Goal: Task Accomplishment & Management: Manage account settings

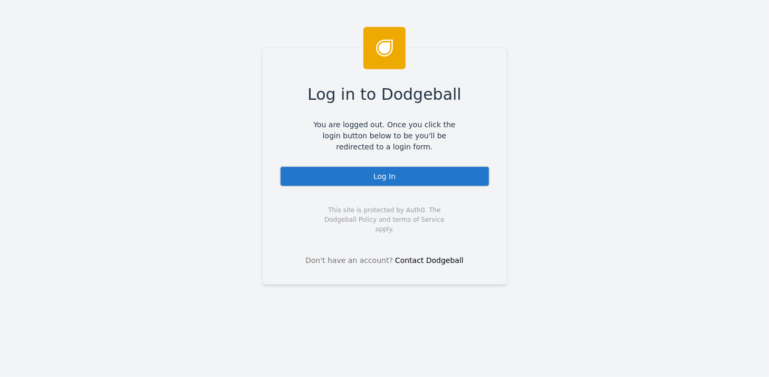
click at [391, 173] on div "Log In" at bounding box center [385, 176] width 211 height 21
click at [371, 177] on div "Log In" at bounding box center [385, 176] width 211 height 21
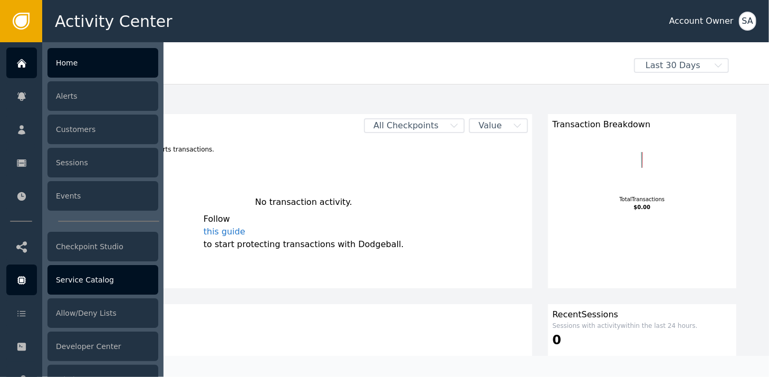
click at [73, 278] on div "Service Catalog" at bounding box center [102, 280] width 111 height 30
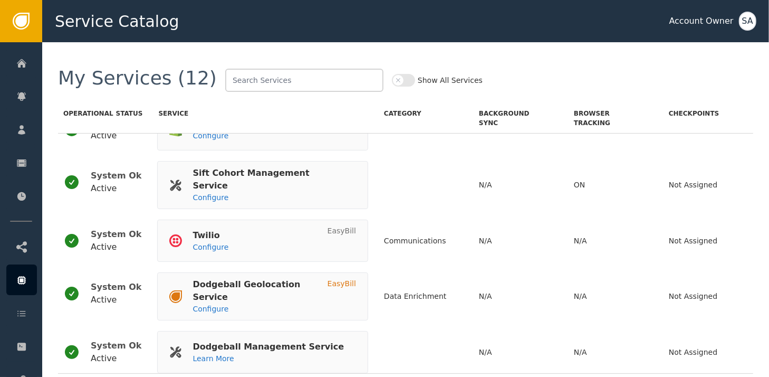
scroll to position [401, 0]
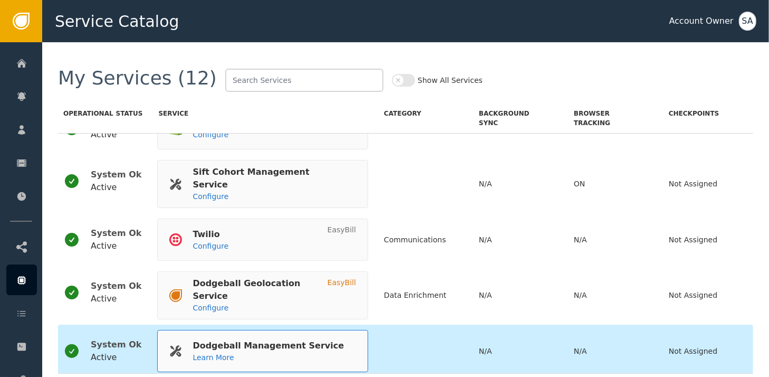
click at [222, 336] on div "Dodgeball Management Service Learn More" at bounding box center [256, 351] width 175 height 31
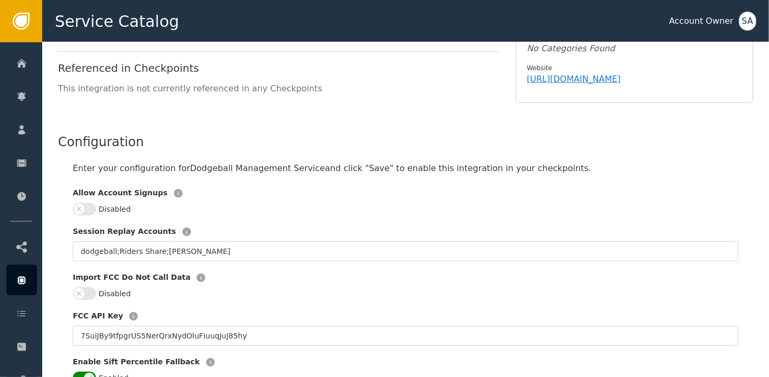
scroll to position [158, 0]
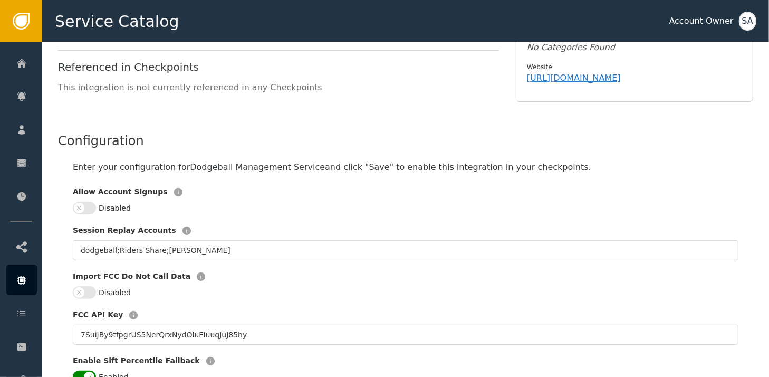
click at [91, 202] on button "Disabled" at bounding box center [84, 208] width 23 height 13
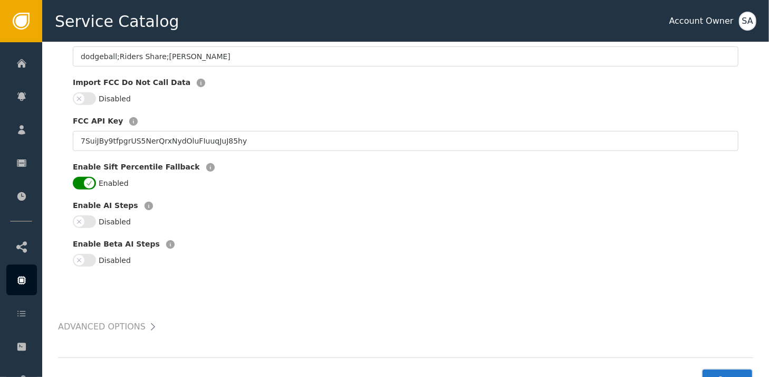
scroll to position [382, 0]
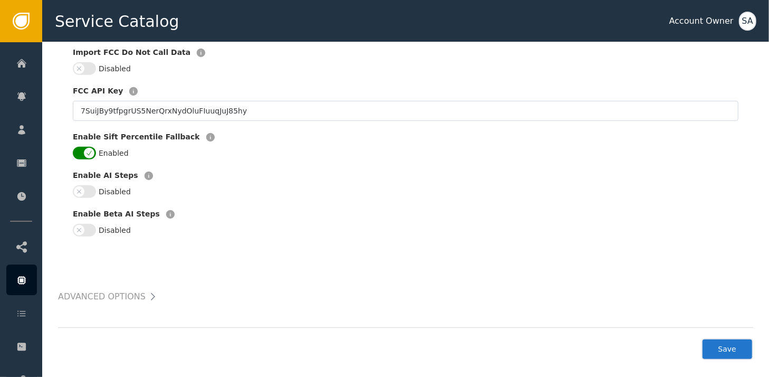
click at [726, 342] on button "Save" at bounding box center [728, 349] width 52 height 22
click at [753, 15] on div "SA" at bounding box center [747, 21] width 17 height 19
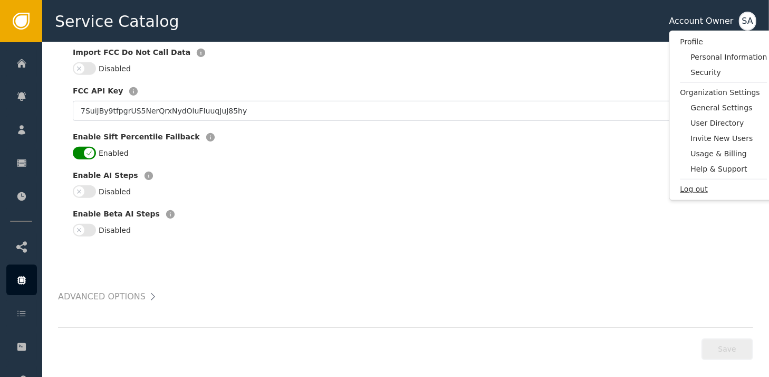
click at [696, 189] on span "Log out" at bounding box center [724, 189] width 87 height 11
